Goal: Task Accomplishment & Management: Manage account settings

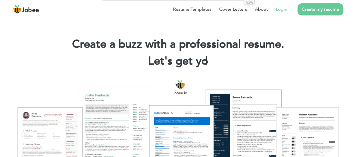
click at [280, 9] on link "Login" at bounding box center [281, 9] width 12 height 7
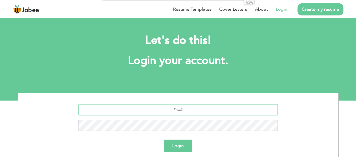
click at [147, 108] on input "text" at bounding box center [177, 109] width 199 height 11
type input "[EMAIL_ADDRESS][DOMAIN_NAME]"
click at [178, 111] on input "[EMAIL_ADDRESS][DOMAIN_NAME]" at bounding box center [177, 109] width 199 height 11
click at [166, 113] on input "text" at bounding box center [177, 109] width 199 height 11
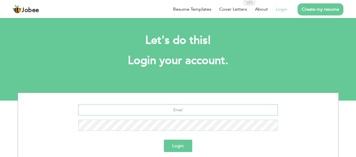
click at [182, 111] on input "text" at bounding box center [177, 109] width 199 height 11
type input "[EMAIL_ADDRESS][DOMAIN_NAME]"
click at [182, 146] on button "Login" at bounding box center [178, 146] width 28 height 12
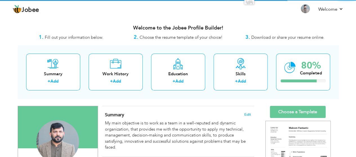
click at [89, 125] on div "Change Remove" at bounding box center [57, 144] width 71 height 48
